Goal: Complete application form: Complete application form

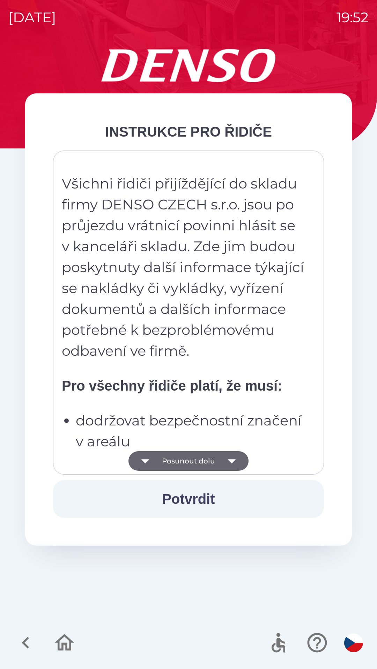
click at [146, 469] on icon "button" at bounding box center [145, 461] width 20 height 20
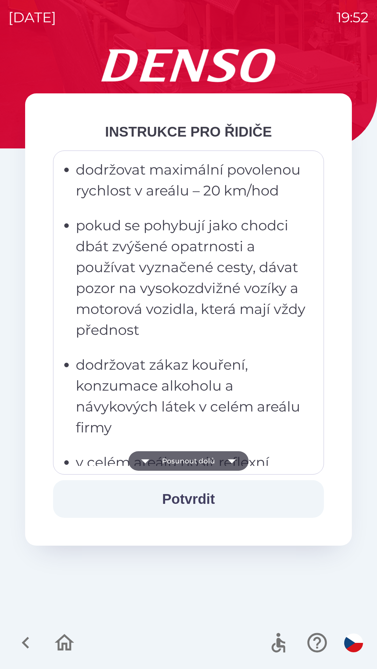
click at [228, 467] on icon "button" at bounding box center [232, 461] width 20 height 20
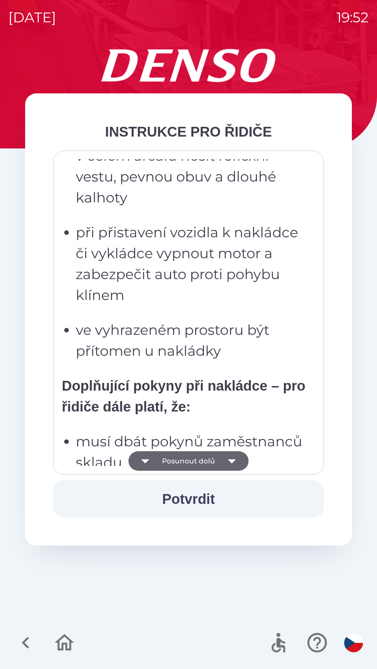
click at [154, 456] on icon "button" at bounding box center [145, 461] width 20 height 20
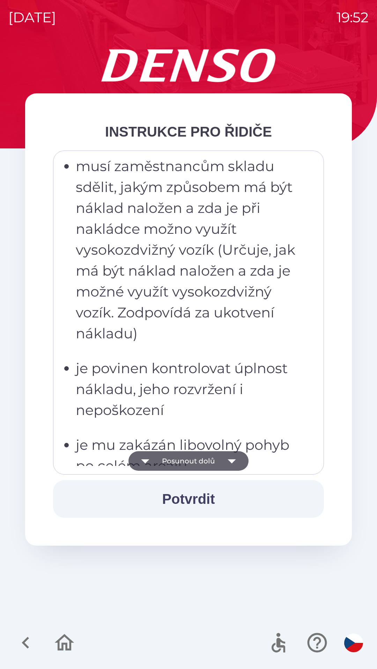
click at [229, 458] on icon "button" at bounding box center [232, 461] width 20 height 20
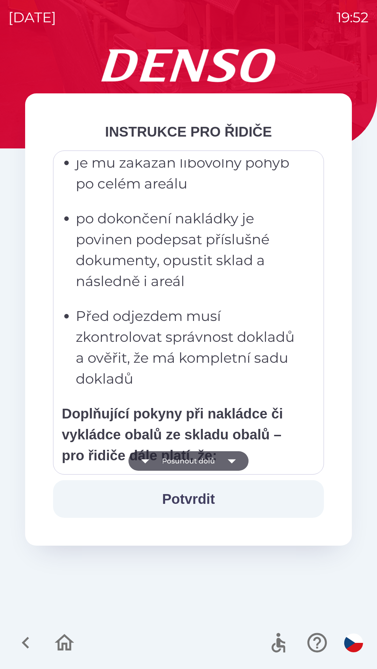
click at [153, 461] on icon "button" at bounding box center [145, 461] width 20 height 20
click at [225, 460] on icon "button" at bounding box center [232, 461] width 20 height 20
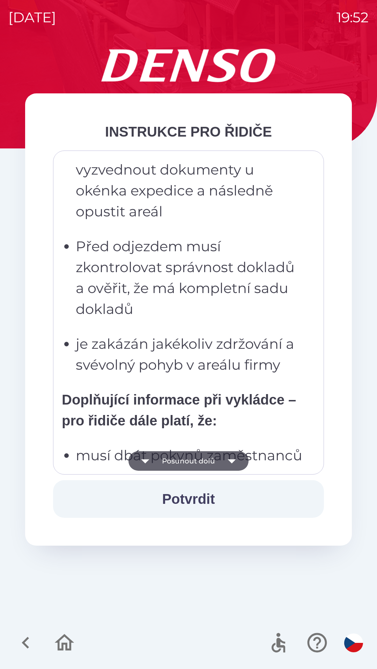
click at [153, 457] on icon "button" at bounding box center [145, 461] width 20 height 20
click at [223, 460] on icon "button" at bounding box center [232, 461] width 20 height 20
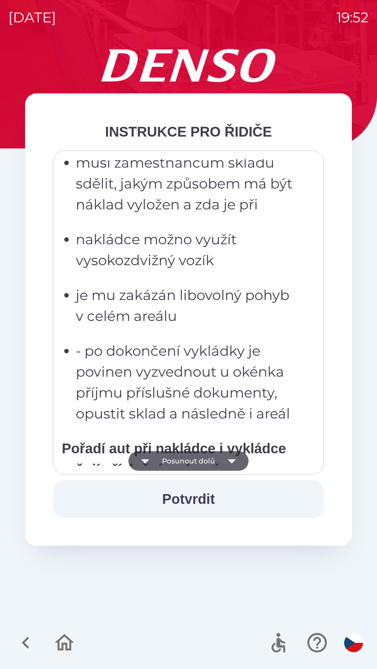
click at [153, 461] on icon "button" at bounding box center [145, 461] width 20 height 20
click at [218, 459] on button "Posunout dolů" at bounding box center [188, 461] width 120 height 20
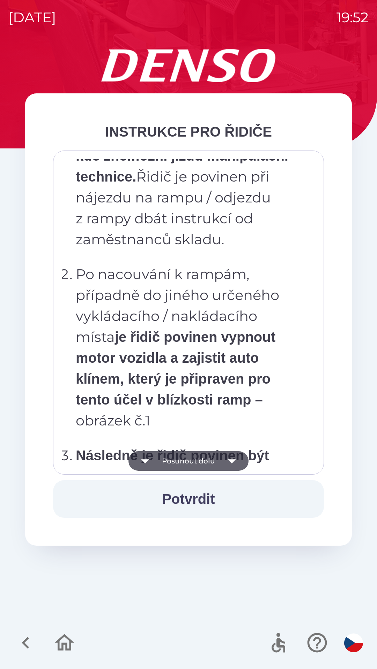
click at [154, 461] on icon "button" at bounding box center [145, 461] width 20 height 20
click at [219, 461] on button "Posunout dolů" at bounding box center [188, 461] width 120 height 20
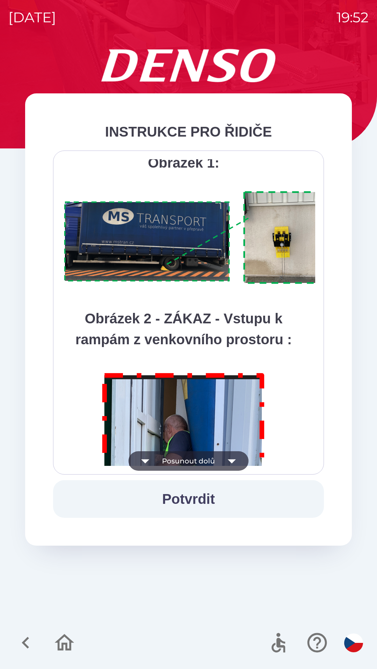
click at [155, 460] on icon "button" at bounding box center [145, 461] width 20 height 20
click at [219, 463] on div "Všichni řidiči přijíždějící do skladu firmy DENSO CZECH s.r.o. jsou po průjezdu…" at bounding box center [188, 312] width 253 height 307
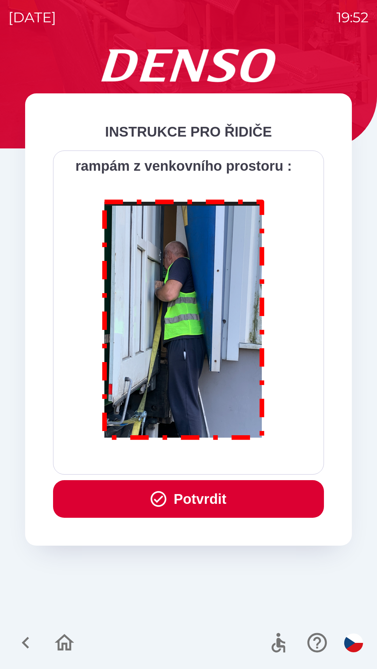
click at [154, 459] on div "Všichni řidiči přijíždějící do skladu firmy DENSO CZECH s.r.o. jsou po průjezdu…" at bounding box center [188, 312] width 253 height 307
click at [221, 495] on button "Potvrdit" at bounding box center [188, 499] width 271 height 38
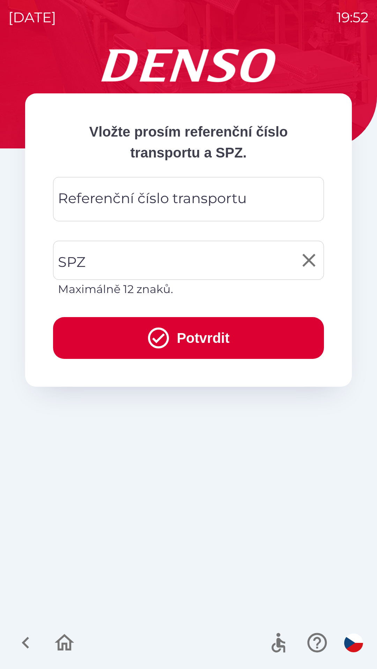
click at [176, 264] on input "SPZ" at bounding box center [183, 260] width 254 height 33
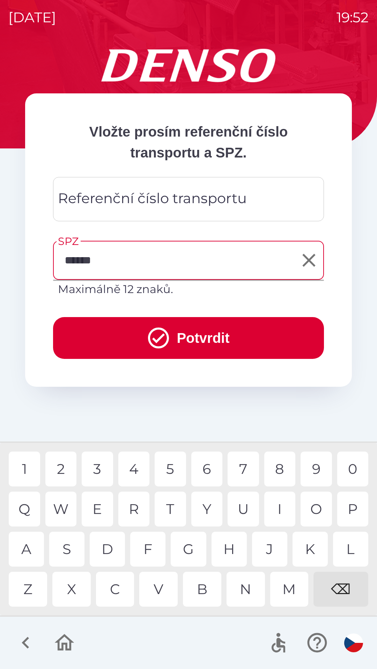
type input "*******"
click at [239, 465] on div "7" at bounding box center [242, 469] width 31 height 35
click at [186, 199] on div "Referenční číslo transportu Referenční číslo transportu" at bounding box center [188, 199] width 271 height 44
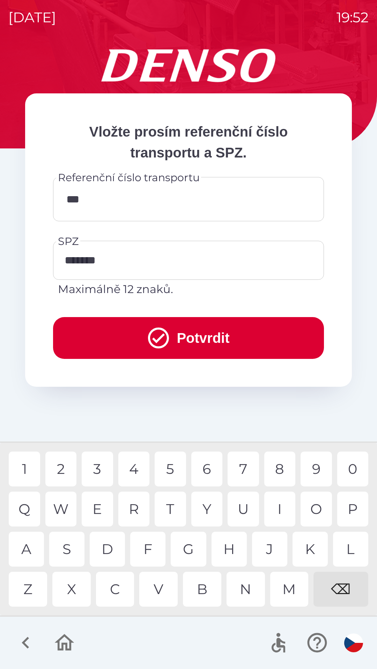
click at [197, 587] on div "B" at bounding box center [202, 589] width 38 height 35
click at [99, 473] on div "3" at bounding box center [97, 469] width 31 height 35
type input "*********"
click at [167, 345] on icon "submit" at bounding box center [158, 338] width 25 height 25
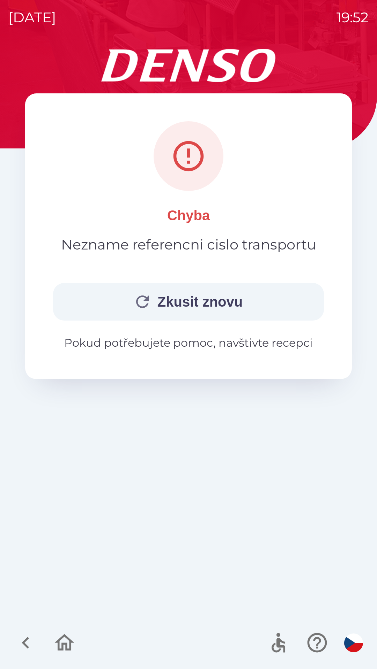
click at [207, 307] on button "Zkusit znovu" at bounding box center [188, 302] width 271 height 38
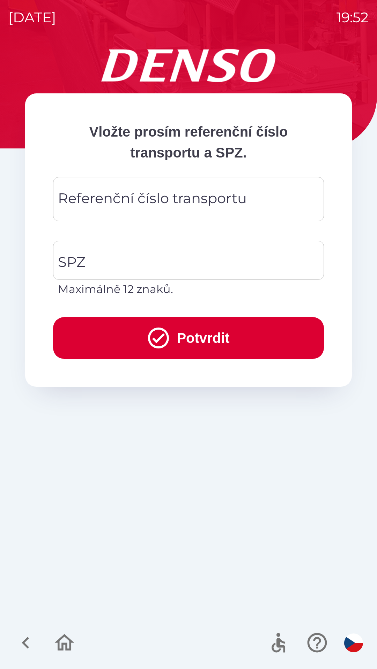
click at [161, 198] on div "Referenční číslo transportu Referenční číslo transportu" at bounding box center [188, 199] width 271 height 44
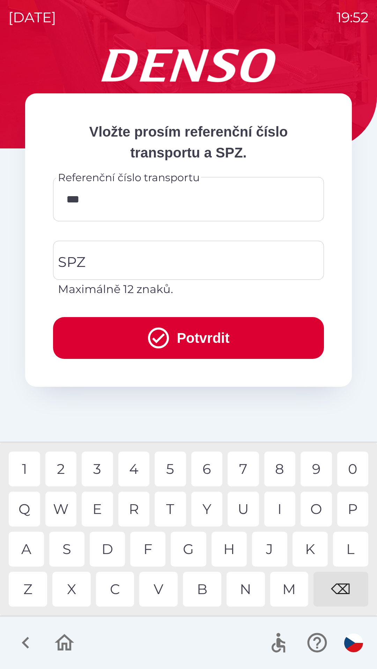
click at [204, 588] on div "B" at bounding box center [202, 589] width 38 height 35
click at [353, 467] on div "0" at bounding box center [352, 469] width 31 height 35
type input "*********"
click at [36, 471] on div "1" at bounding box center [24, 469] width 31 height 35
click at [181, 256] on input "SPZ" at bounding box center [183, 260] width 254 height 33
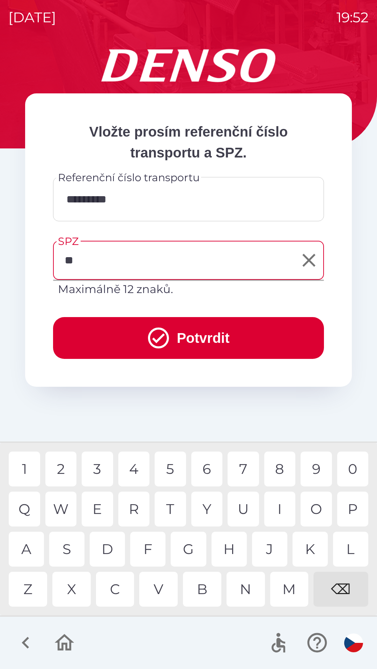
click at [69, 546] on div "S" at bounding box center [66, 549] width 35 height 35
click at [112, 539] on div "D" at bounding box center [107, 549] width 35 height 35
click at [274, 460] on div "8" at bounding box center [279, 469] width 31 height 35
type input "*******"
click at [170, 469] on div "5" at bounding box center [169, 469] width 31 height 35
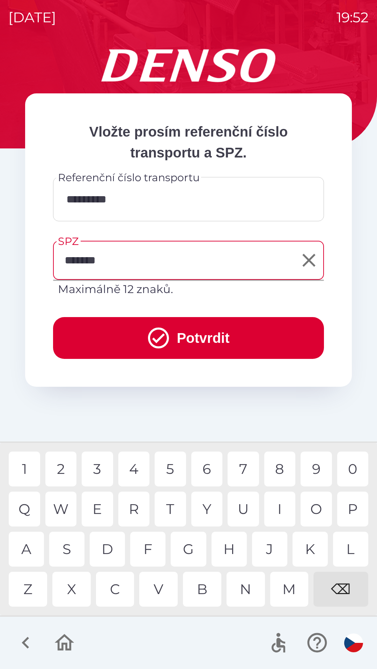
click at [214, 335] on button "Potvrdit" at bounding box center [188, 338] width 271 height 42
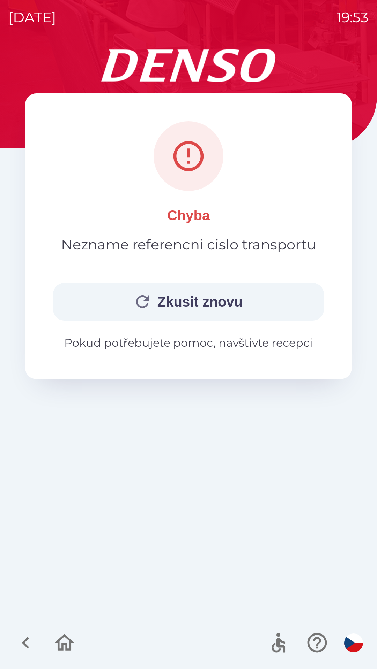
click at [213, 288] on button "Zkusit znovu" at bounding box center [188, 302] width 271 height 38
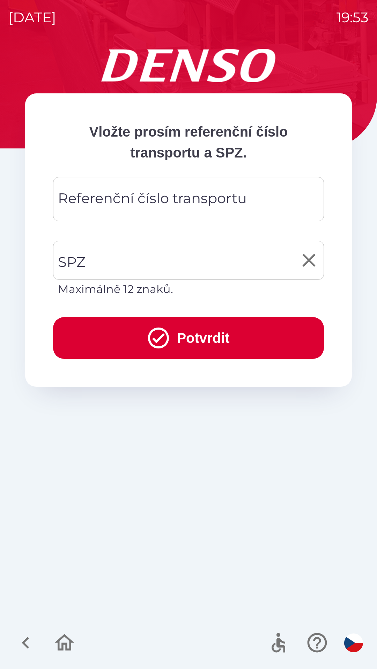
click at [166, 260] on input "SPZ" at bounding box center [183, 260] width 254 height 33
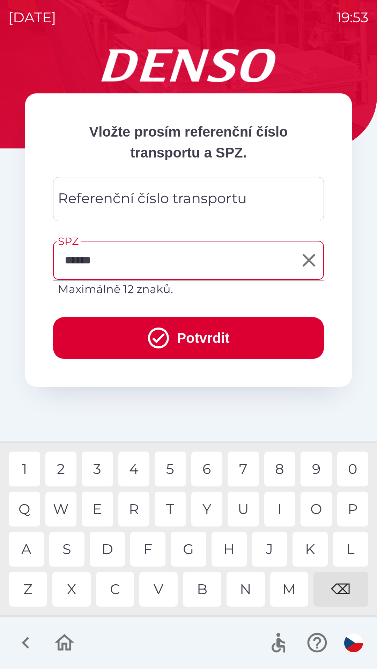
click at [171, 466] on div "5" at bounding box center [169, 469] width 31 height 35
type input "*******"
click at [187, 329] on button "Potvrdit" at bounding box center [188, 338] width 271 height 42
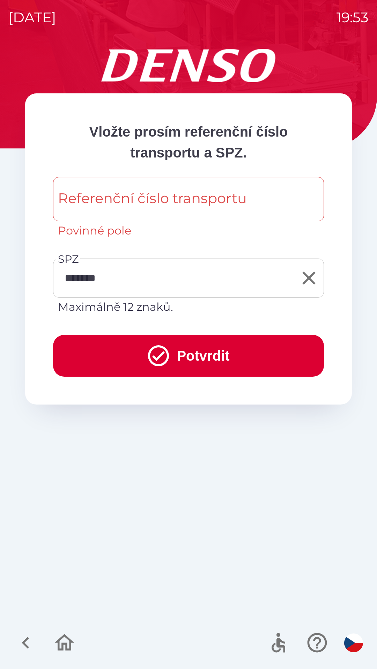
click at [171, 195] on div "Referenční číslo transportu Referenční číslo transportu Povinné pole" at bounding box center [188, 208] width 271 height 62
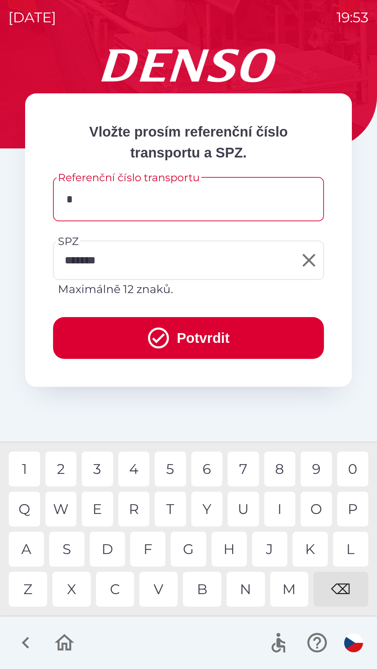
click at [116, 592] on div "C" at bounding box center [115, 589] width 38 height 35
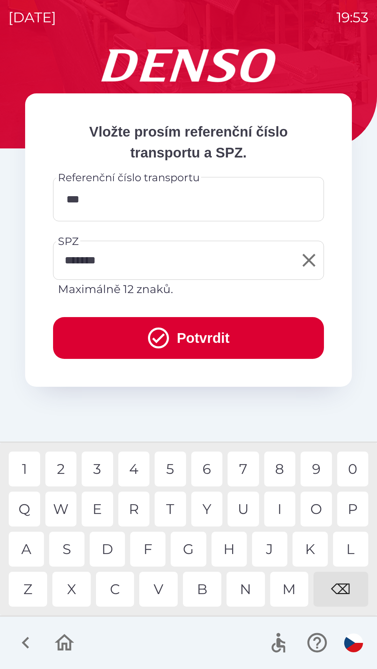
click at [204, 585] on div "B" at bounding box center [202, 589] width 38 height 35
click at [98, 471] on div "3" at bounding box center [97, 469] width 31 height 35
click at [349, 472] on div "0" at bounding box center [352, 469] width 31 height 35
click at [92, 471] on div "3" at bounding box center [97, 469] width 31 height 35
type input "*********"
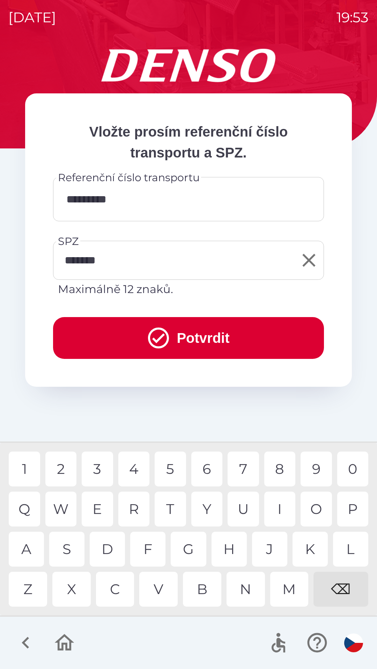
click at [174, 348] on button "Potvrdit" at bounding box center [188, 338] width 271 height 42
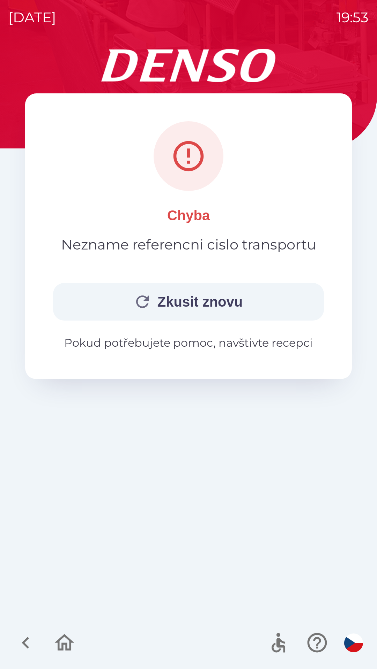
click at [258, 291] on button "Zkusit znovu" at bounding box center [188, 302] width 271 height 38
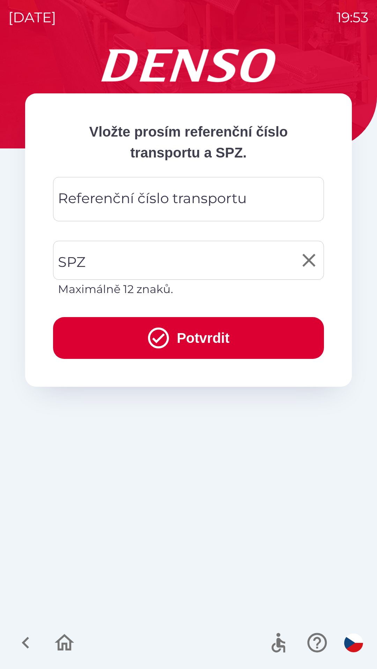
click at [207, 259] on input "SPZ" at bounding box center [183, 260] width 254 height 33
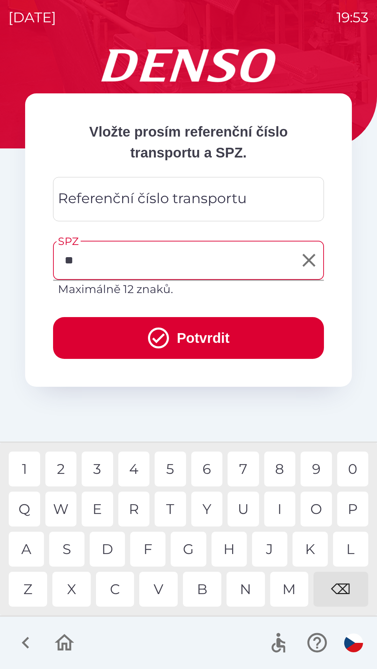
click at [80, 545] on div "S" at bounding box center [66, 549] width 35 height 35
type input "*******"
click at [191, 206] on div "Referenční číslo transportu Referenční číslo transportu" at bounding box center [188, 199] width 271 height 44
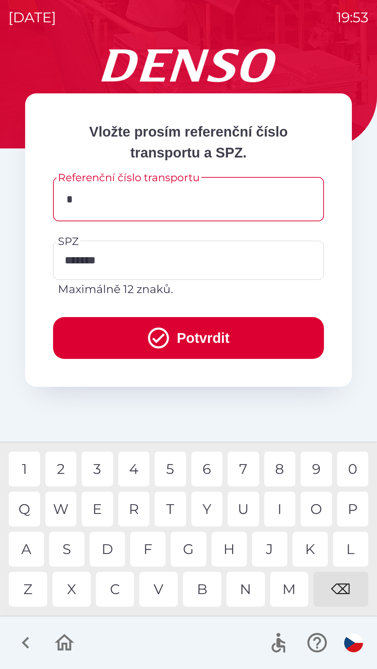
click at [120, 587] on div "C" at bounding box center [115, 589] width 38 height 35
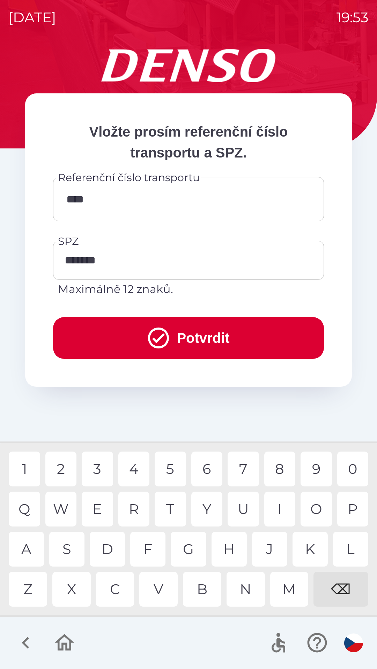
click at [100, 472] on div "3" at bounding box center [97, 469] width 31 height 35
click at [357, 474] on div "0" at bounding box center [352, 469] width 31 height 35
type input "*********"
click at [231, 328] on button "Potvrdit" at bounding box center [188, 338] width 271 height 42
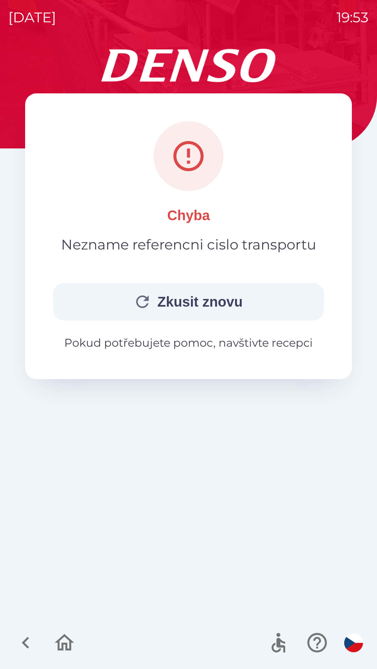
click at [190, 299] on button "Zkusit znovu" at bounding box center [188, 302] width 271 height 38
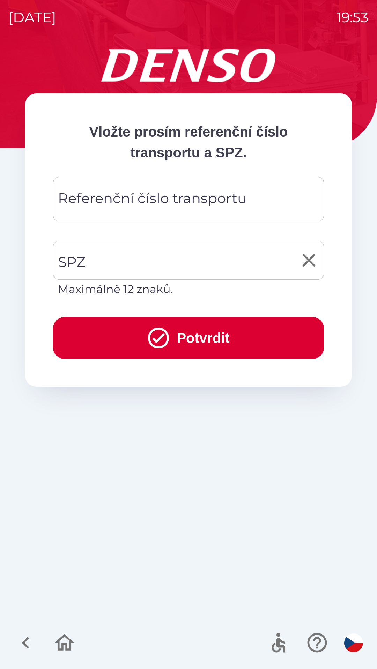
click at [139, 267] on input "SPZ" at bounding box center [183, 260] width 254 height 33
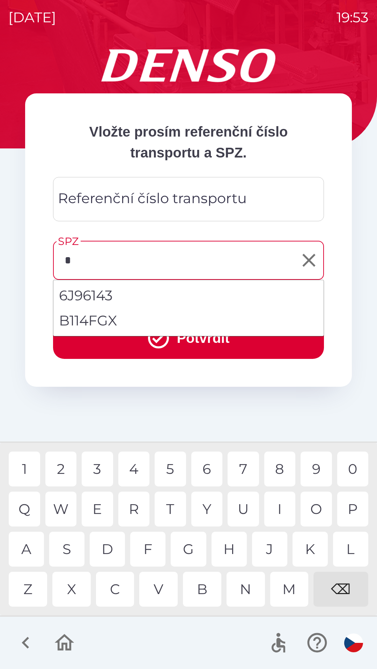
click at [136, 474] on div "4" at bounding box center [133, 469] width 31 height 35
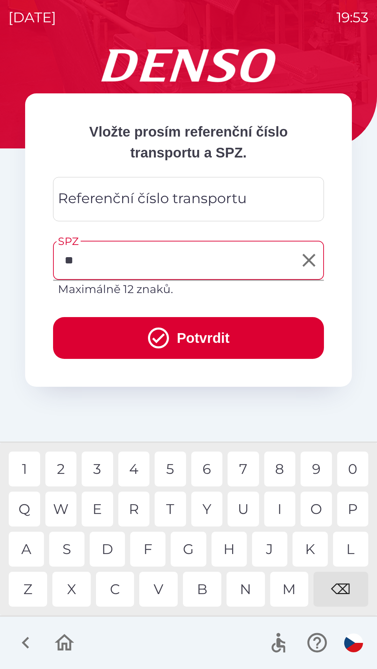
click at [70, 552] on div "S" at bounding box center [66, 549] width 35 height 35
click at [102, 471] on div "3" at bounding box center [97, 469] width 31 height 35
click at [137, 467] on div "4" at bounding box center [133, 469] width 31 height 35
click at [168, 467] on div "5" at bounding box center [169, 469] width 31 height 35
type input "*******"
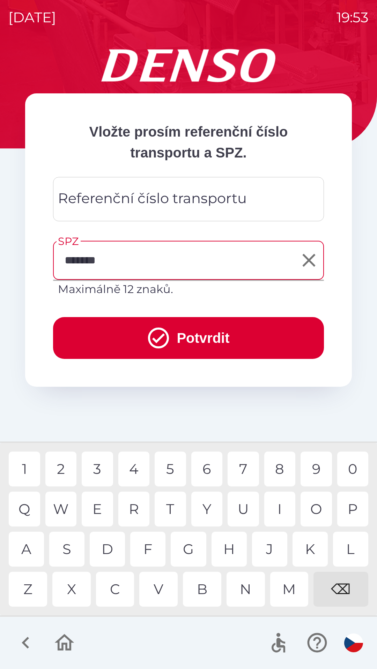
click at [176, 198] on div "Referenční číslo transportu Referenční číslo transportu" at bounding box center [188, 199] width 271 height 44
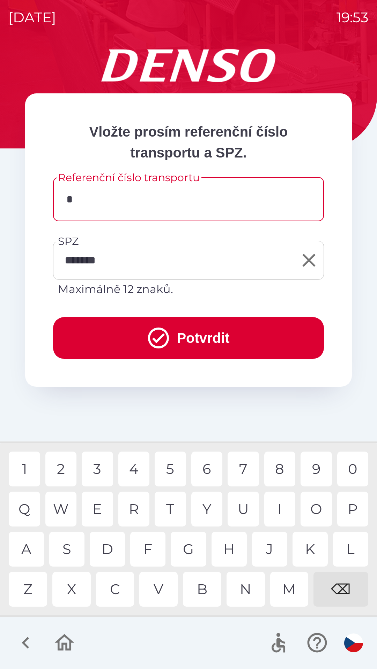
click at [94, 473] on div "3" at bounding box center [97, 469] width 31 height 35
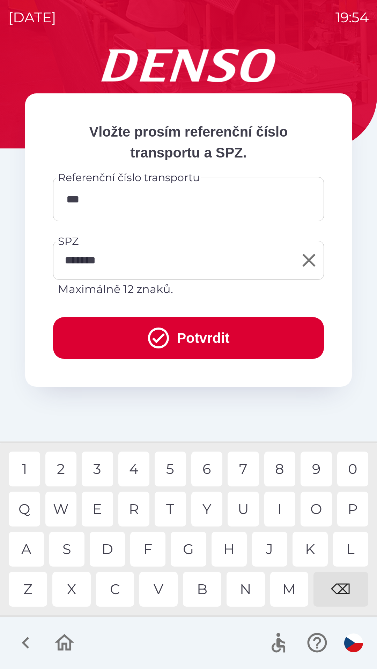
click at [173, 466] on div "5" at bounding box center [169, 469] width 31 height 35
click at [21, 472] on div "1" at bounding box center [24, 469] width 31 height 35
type input "*****"
click at [170, 336] on button "Potvrdit" at bounding box center [188, 338] width 271 height 42
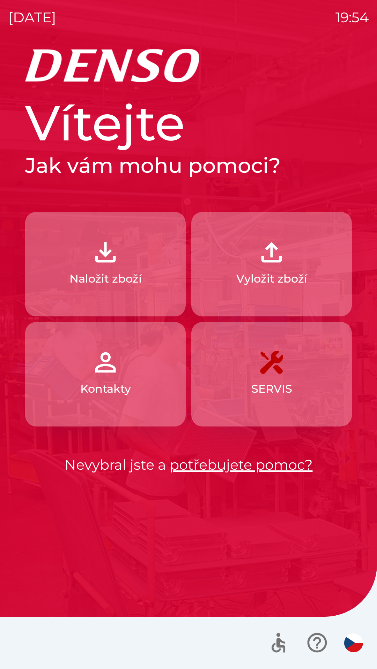
click at [96, 273] on p "Naložit zboží" at bounding box center [105, 279] width 72 height 17
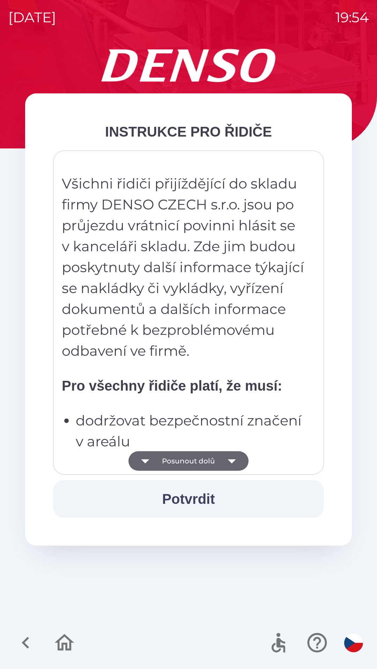
click at [161, 468] on button "Posunout dolů" at bounding box center [188, 461] width 120 height 20
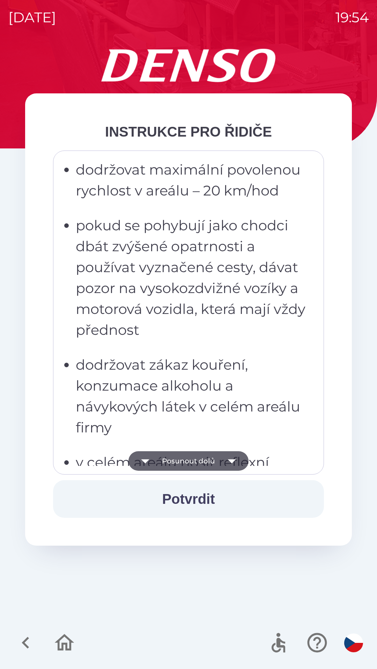
click at [159, 464] on button "Posunout dolů" at bounding box center [188, 461] width 120 height 20
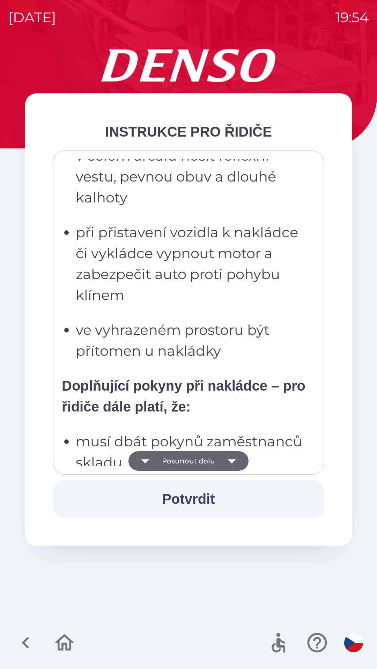
click at [154, 462] on icon "button" at bounding box center [145, 461] width 20 height 20
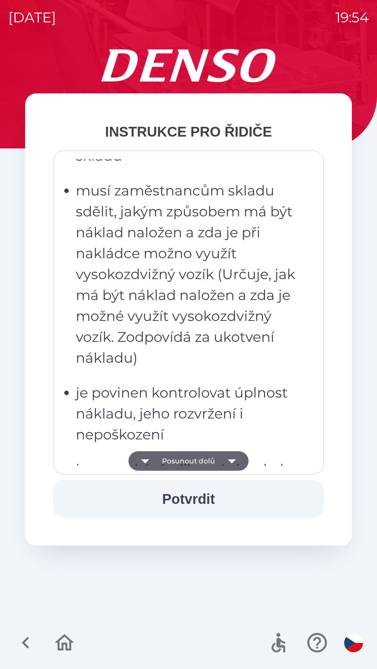
click at [155, 461] on icon "button" at bounding box center [145, 461] width 20 height 20
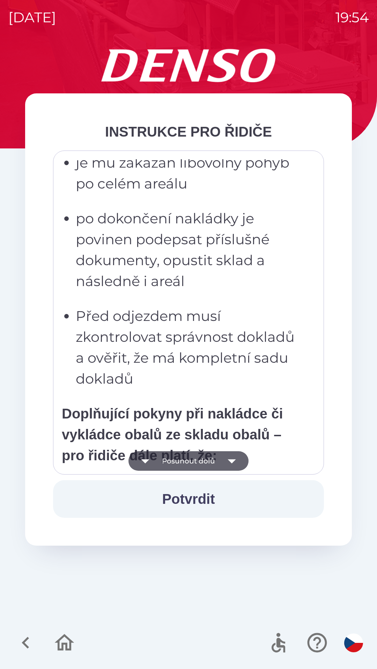
click at [160, 462] on button "Posunout dolů" at bounding box center [188, 461] width 120 height 20
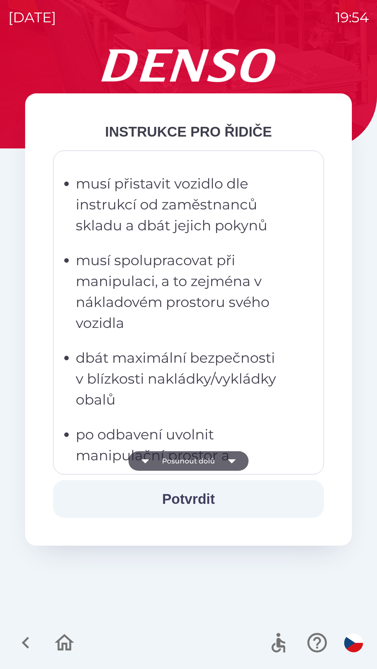
click at [162, 461] on button "Posunout dolů" at bounding box center [188, 461] width 120 height 20
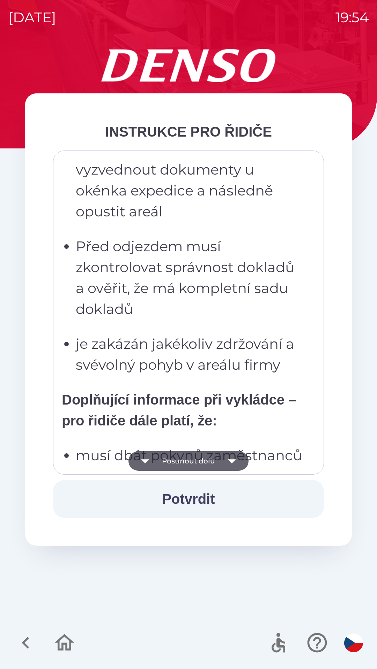
click at [164, 458] on button "Posunout dolů" at bounding box center [188, 461] width 120 height 20
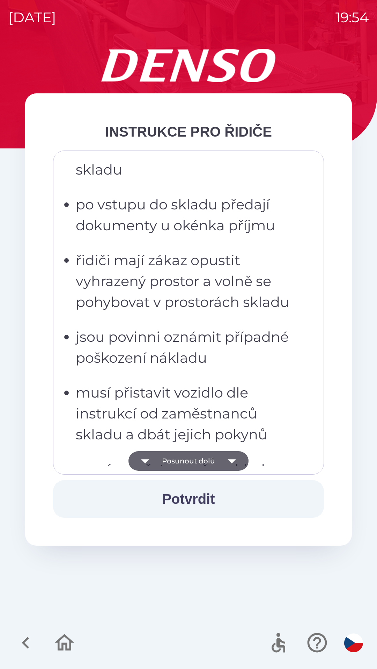
click at [165, 460] on button "Posunout dolů" at bounding box center [188, 461] width 120 height 20
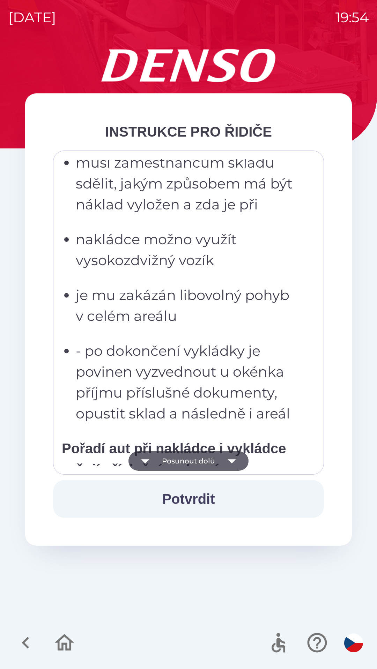
click at [164, 460] on button "Posunout dolů" at bounding box center [188, 461] width 120 height 20
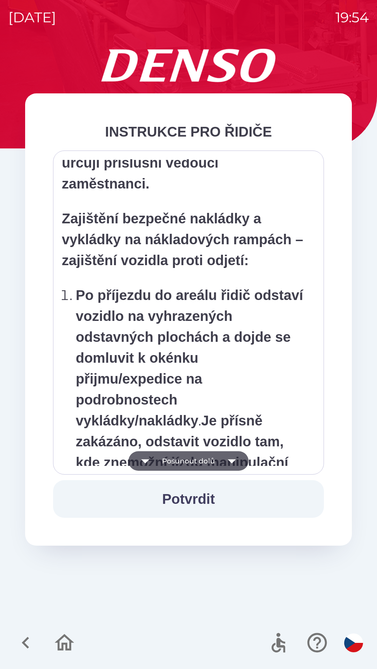
click at [163, 461] on button "Posunout dolů" at bounding box center [188, 461] width 120 height 20
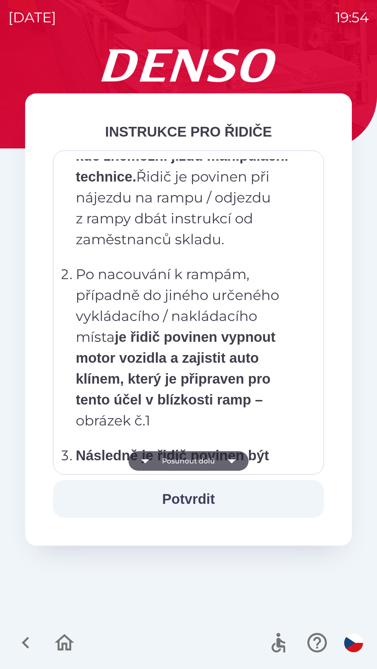
click at [160, 459] on button "Posunout dolů" at bounding box center [188, 461] width 120 height 20
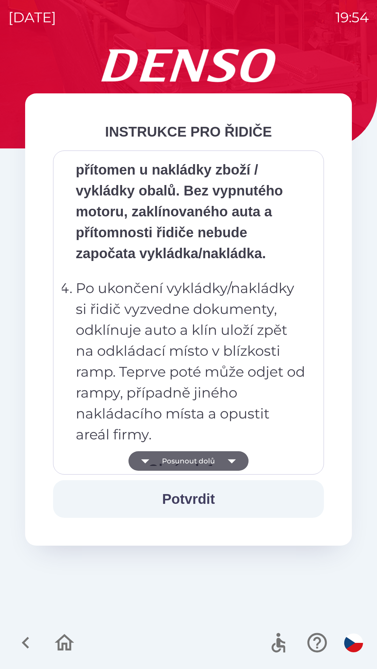
click at [159, 459] on button "Posunout dolů" at bounding box center [188, 461] width 120 height 20
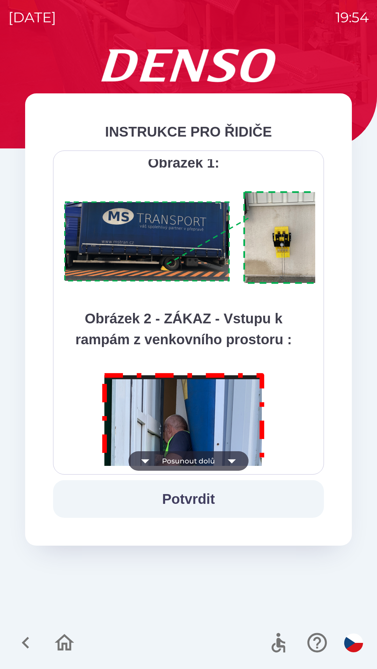
click at [159, 459] on button "Posunout dolů" at bounding box center [188, 461] width 120 height 20
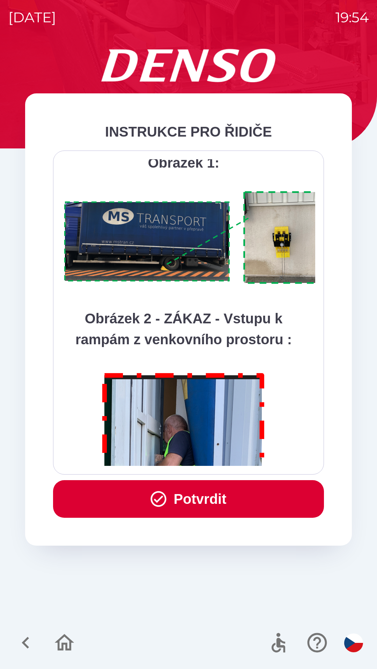
scroll to position [3918, 0]
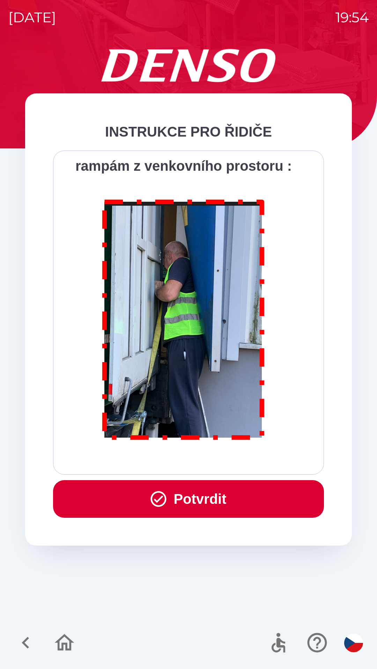
click at [163, 460] on div "Všichni řidiči přijíždějící do skladu firmy DENSO CZECH s.r.o. jsou po průjezdu…" at bounding box center [188, 312] width 253 height 307
click at [165, 460] on div "Všichni řidiči přijíždějící do skladu firmy DENSO CZECH s.r.o. jsou po průjezdu…" at bounding box center [188, 312] width 253 height 307
click at [162, 499] on icon "button" at bounding box center [159, 500] width 16 height 16
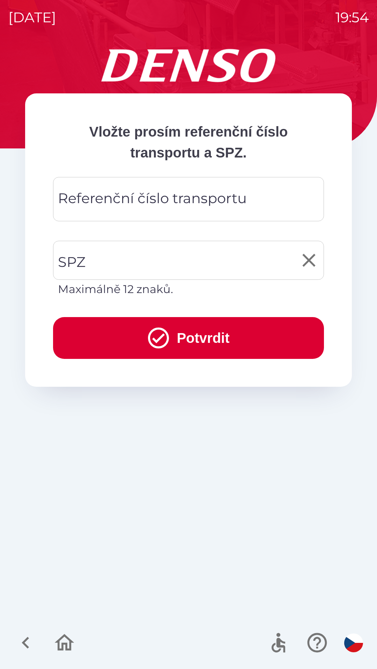
click at [91, 260] on input "SPZ" at bounding box center [183, 260] width 254 height 33
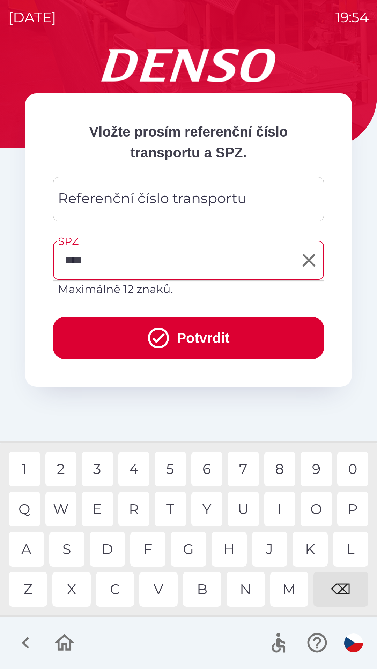
click at [134, 473] on div "4" at bounding box center [133, 469] width 31 height 35
type input "*******"
click at [175, 471] on div "5" at bounding box center [169, 469] width 31 height 35
click at [108, 202] on div "Referenční číslo transportu Referenční číslo transportu" at bounding box center [188, 199] width 271 height 44
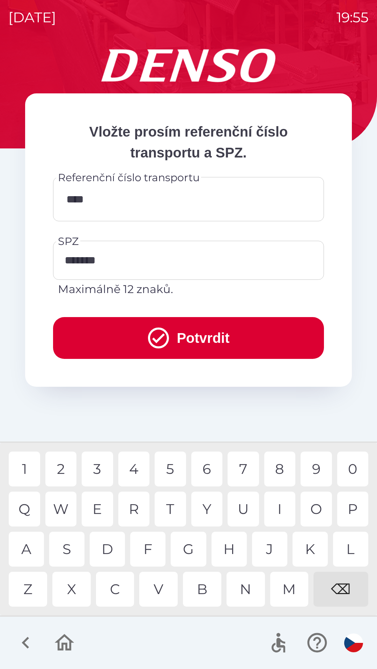
click at [102, 471] on div "3" at bounding box center [97, 469] width 31 height 35
click at [348, 469] on div "0" at bounding box center [352, 469] width 31 height 35
click at [102, 464] on div "3" at bounding box center [97, 469] width 31 height 35
type input "*********"
click at [188, 339] on button "Potvrdit" at bounding box center [188, 338] width 271 height 42
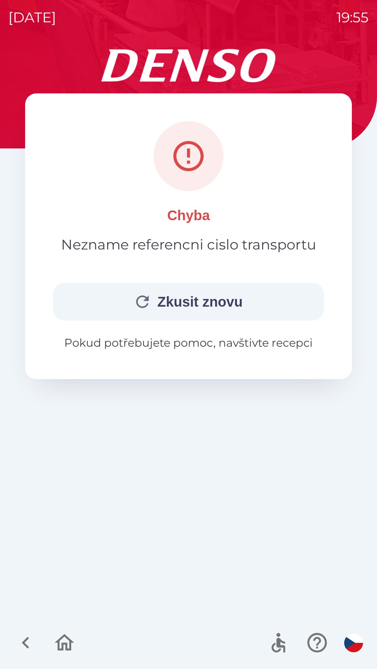
click at [193, 299] on button "Zkusit znovu" at bounding box center [188, 302] width 271 height 38
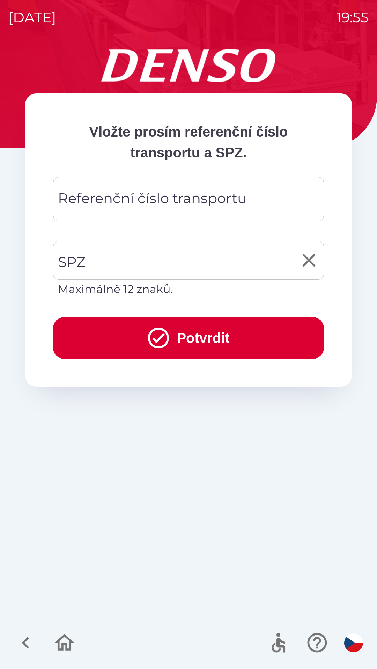
click at [179, 259] on input "SPZ" at bounding box center [183, 260] width 254 height 33
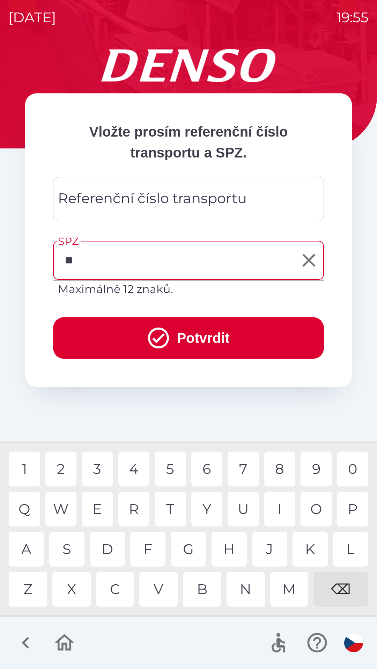
click at [79, 548] on div "S" at bounding box center [66, 549] width 35 height 35
type input "*******"
click at [181, 205] on div "Referenční číslo transportu Referenční číslo transportu" at bounding box center [188, 199] width 271 height 44
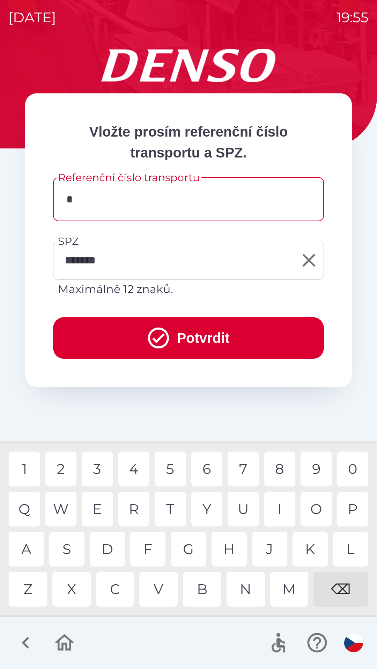
click at [118, 586] on div "C" at bounding box center [115, 589] width 38 height 35
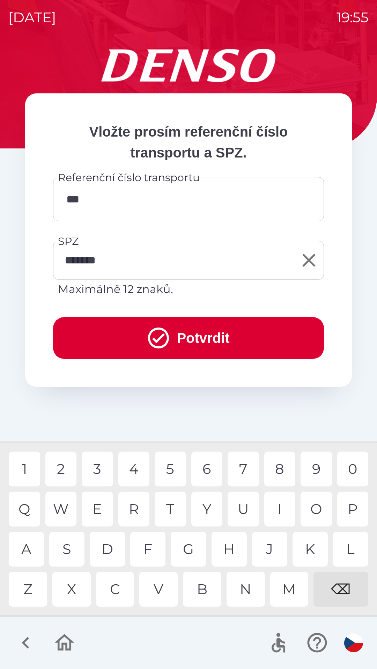
click at [202, 594] on div "B" at bounding box center [202, 589] width 38 height 35
click at [351, 463] on div "0" at bounding box center [352, 469] width 31 height 35
click at [347, 578] on div "⌫" at bounding box center [340, 589] width 55 height 35
type input "*********"
click at [182, 345] on button "Potvrdit" at bounding box center [188, 338] width 271 height 42
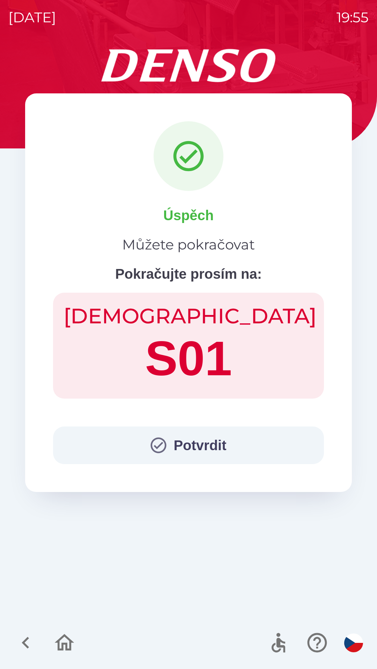
click at [212, 443] on button "Potvrdit" at bounding box center [188, 446] width 271 height 38
